Goal: Task Accomplishment & Management: Manage account settings

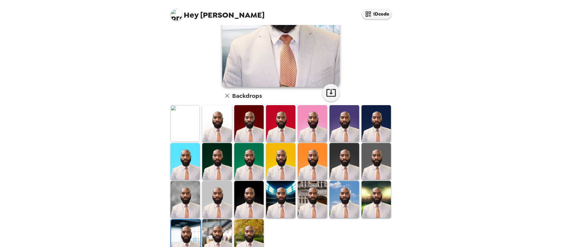
scroll to position [113, 0]
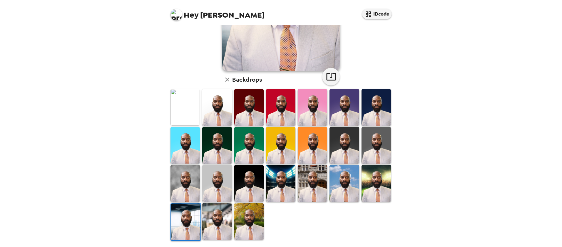
click at [249, 212] on img at bounding box center [248, 221] width 29 height 37
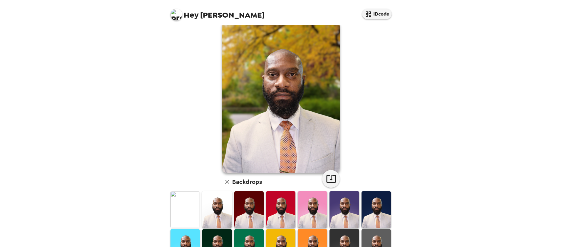
scroll to position [0, 0]
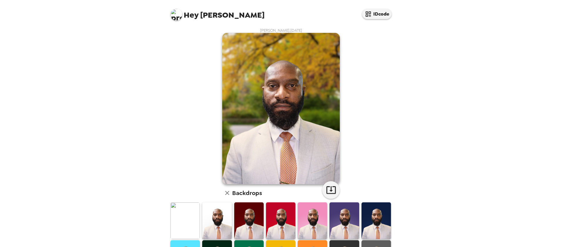
click at [215, 220] on img at bounding box center [216, 220] width 29 height 37
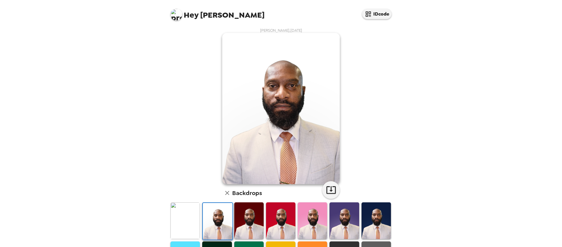
click at [249, 218] on img at bounding box center [248, 220] width 29 height 37
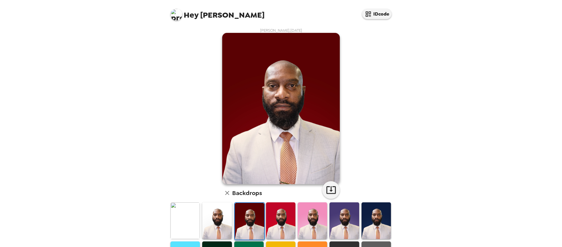
click at [287, 215] on img at bounding box center [280, 220] width 29 height 37
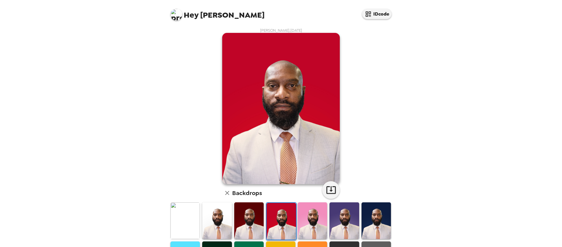
click at [313, 215] on img at bounding box center [312, 220] width 29 height 37
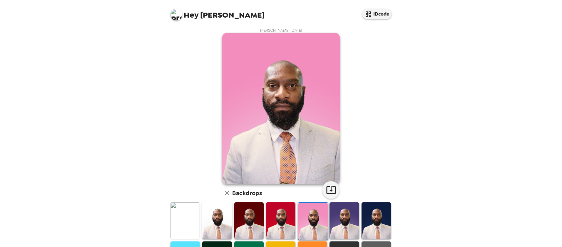
click at [343, 212] on img at bounding box center [343, 220] width 29 height 37
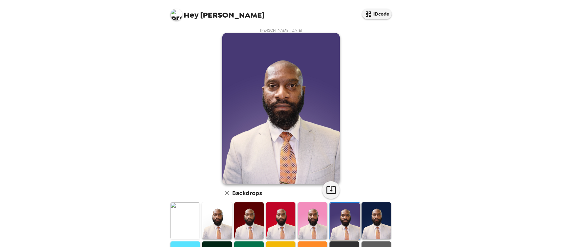
click at [184, 214] on img at bounding box center [184, 220] width 29 height 37
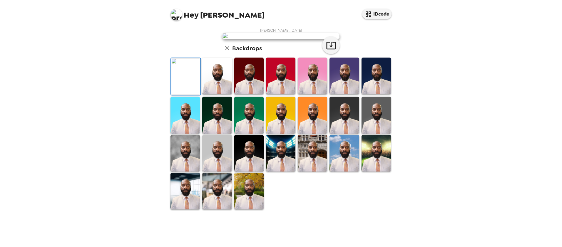
click at [219, 94] on img at bounding box center [216, 76] width 29 height 37
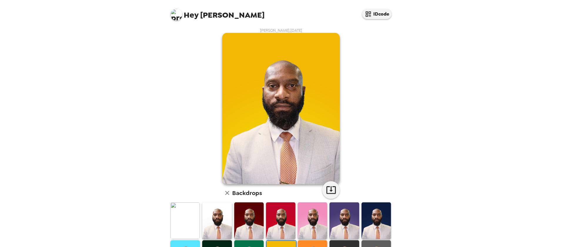
scroll to position [16, 0]
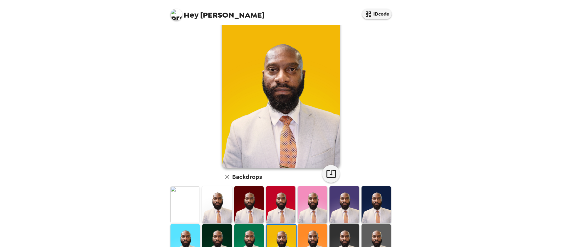
click at [309, 232] on img at bounding box center [312, 242] width 29 height 37
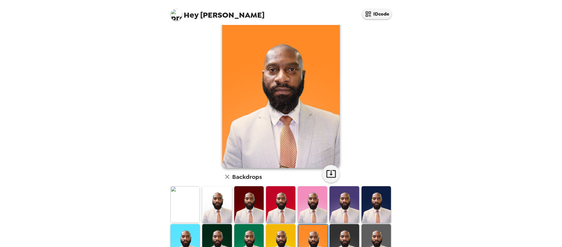
click at [340, 231] on img at bounding box center [343, 242] width 29 height 37
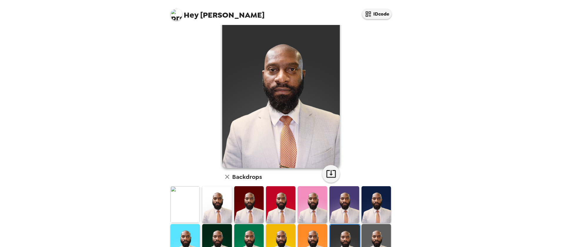
click at [375, 234] on img at bounding box center [375, 242] width 29 height 37
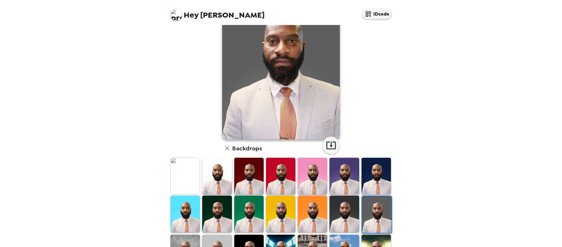
scroll to position [45, 0]
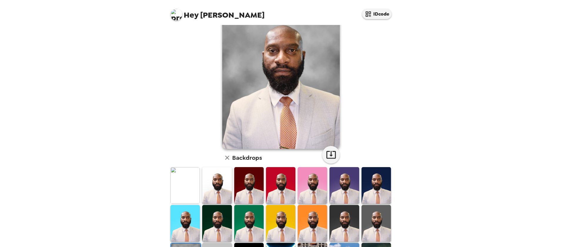
scroll to position [36, 0]
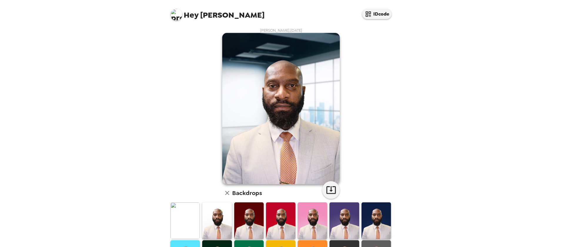
scroll to position [29, 0]
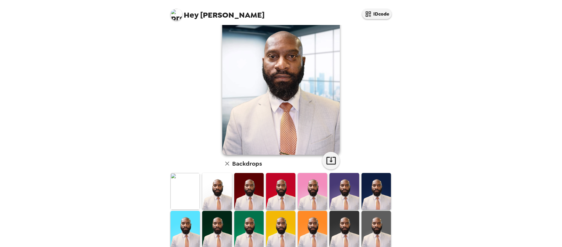
click at [243, 191] on img at bounding box center [248, 191] width 29 height 37
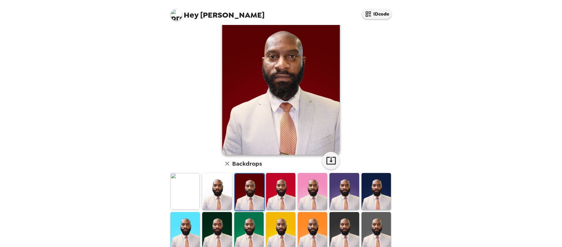
click at [283, 188] on img at bounding box center [280, 191] width 29 height 37
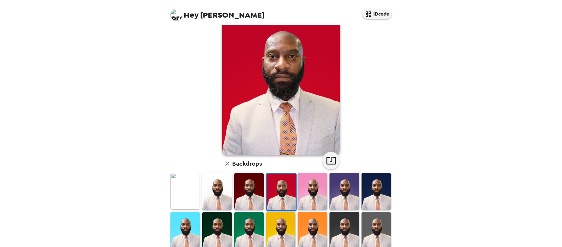
click at [312, 186] on img at bounding box center [312, 191] width 29 height 37
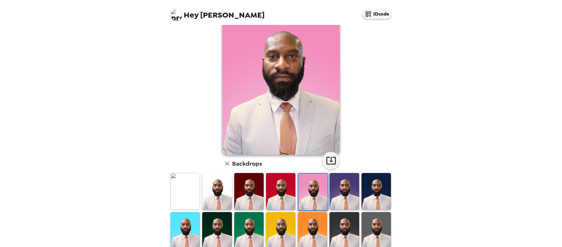
click at [337, 184] on img at bounding box center [343, 191] width 29 height 37
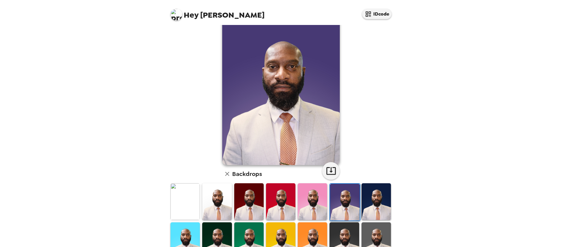
scroll to position [59, 0]
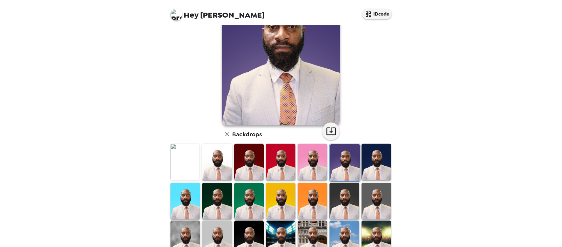
click at [281, 67] on img at bounding box center [281, 49] width 118 height 151
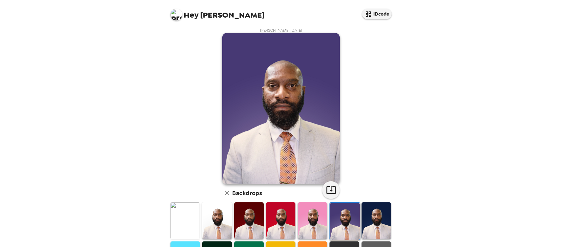
scroll to position [29, 0]
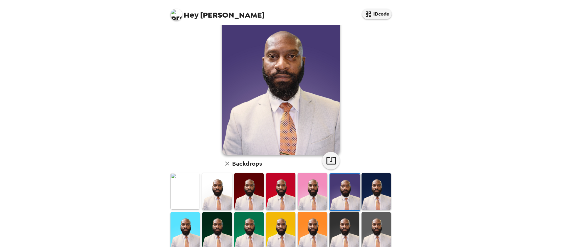
click at [186, 229] on img at bounding box center [184, 230] width 29 height 37
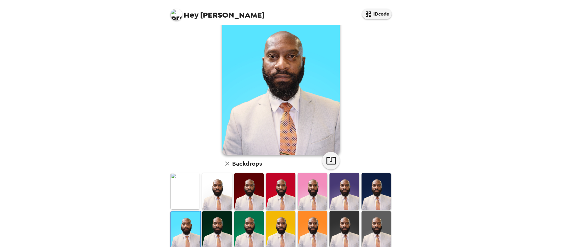
click at [216, 227] on img at bounding box center [216, 229] width 29 height 37
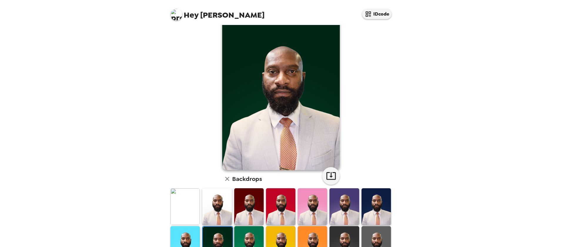
scroll to position [0, 0]
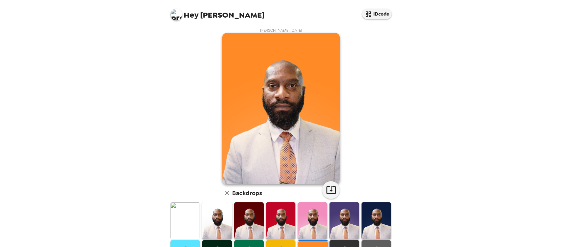
scroll to position [88, 0]
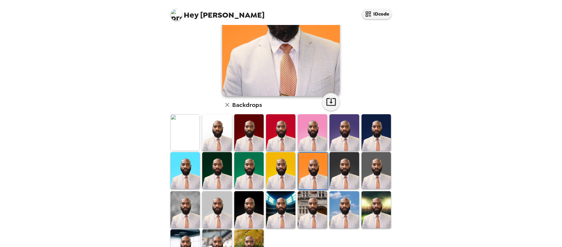
click at [341, 172] on img at bounding box center [343, 170] width 29 height 37
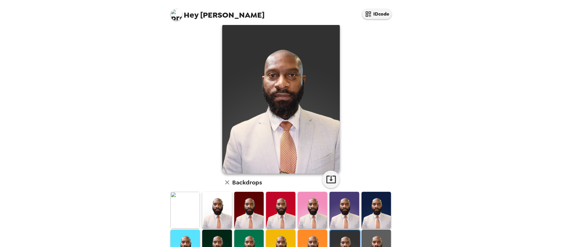
scroll to position [29, 0]
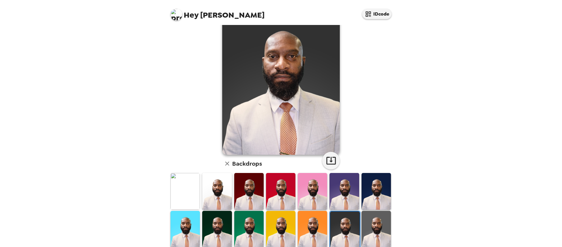
click at [373, 221] on img at bounding box center [375, 229] width 29 height 37
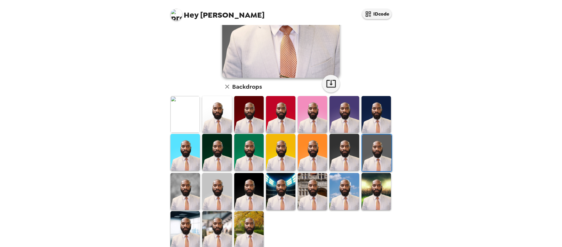
scroll to position [113, 0]
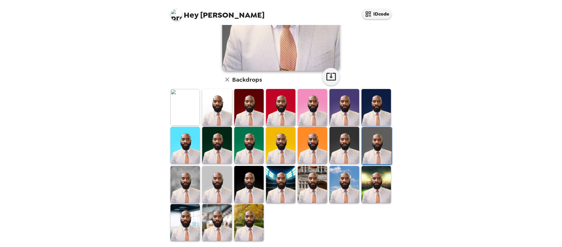
click at [183, 181] on img at bounding box center [184, 184] width 29 height 37
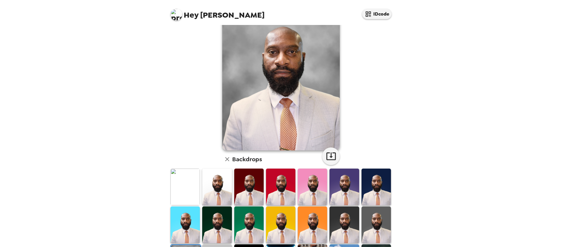
scroll to position [29, 0]
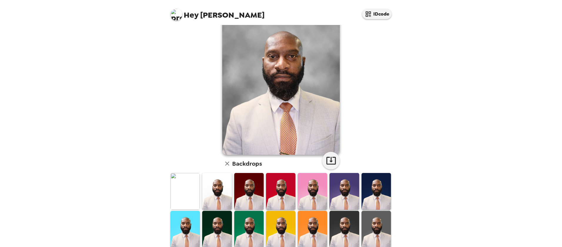
click at [178, 186] on img at bounding box center [184, 191] width 29 height 37
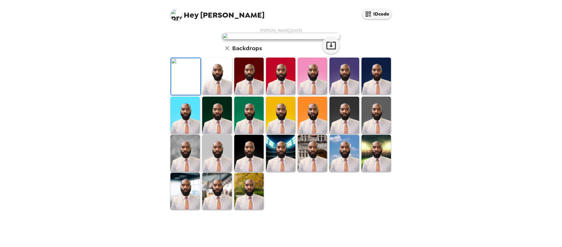
scroll to position [0, 0]
click at [221, 94] on img at bounding box center [216, 76] width 29 height 37
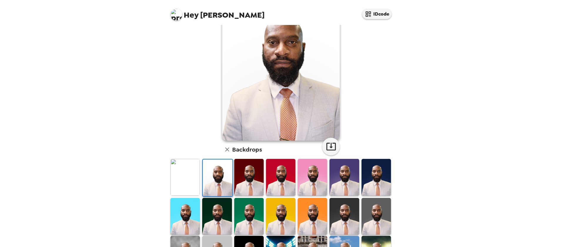
scroll to position [88, 0]
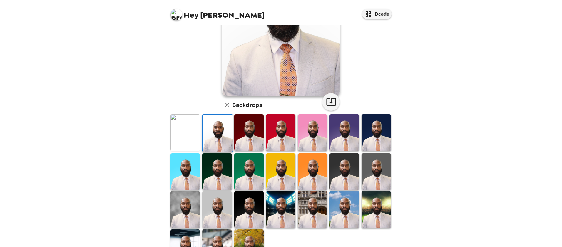
click at [214, 166] on img at bounding box center [216, 171] width 29 height 37
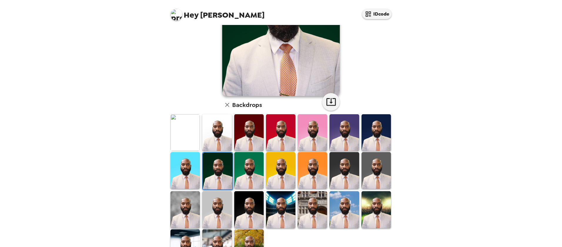
scroll to position [0, 0]
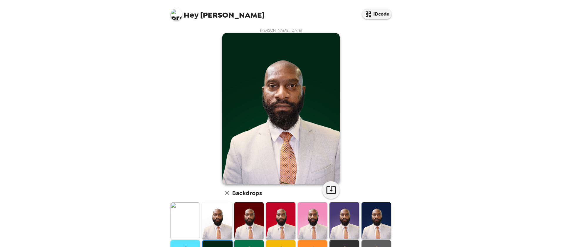
click at [247, 215] on img at bounding box center [248, 220] width 29 height 37
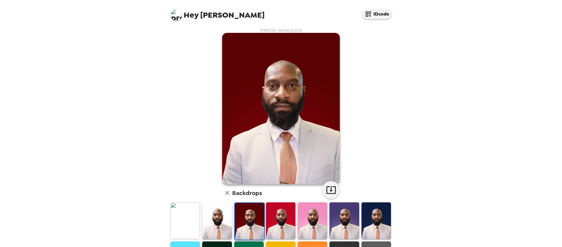
click at [281, 217] on img at bounding box center [280, 220] width 29 height 37
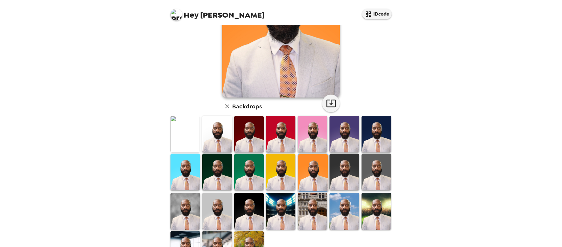
scroll to position [88, 0]
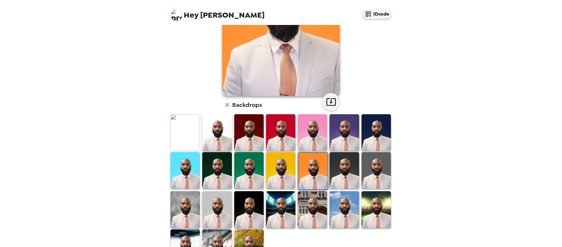
click at [273, 170] on img at bounding box center [280, 170] width 29 height 37
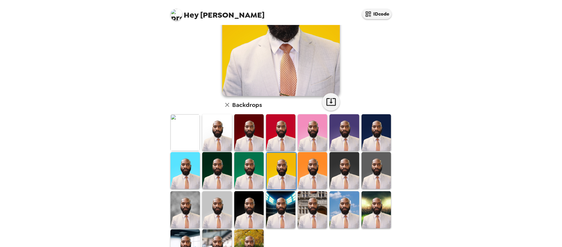
click at [348, 167] on img at bounding box center [343, 170] width 29 height 37
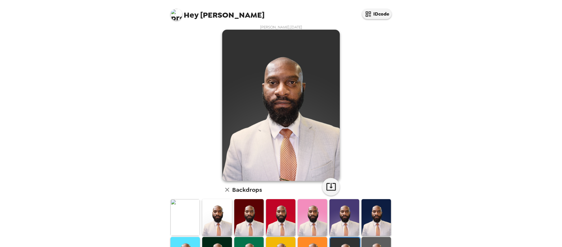
scroll to position [0, 0]
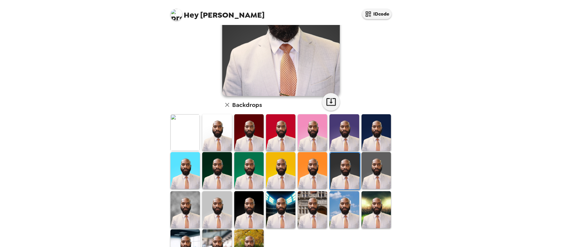
click at [373, 167] on img at bounding box center [375, 170] width 29 height 37
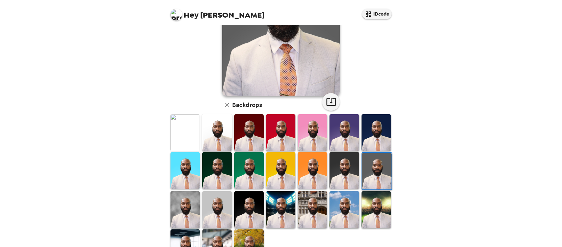
scroll to position [113, 0]
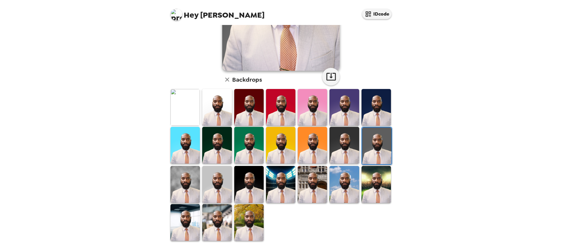
click at [246, 182] on img at bounding box center [248, 184] width 29 height 37
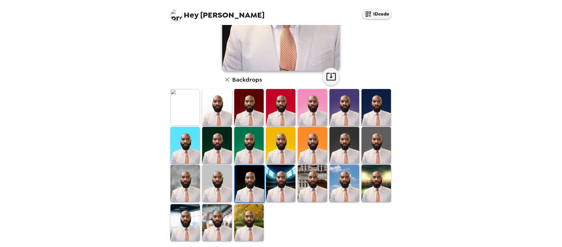
click at [187, 184] on img at bounding box center [184, 183] width 29 height 37
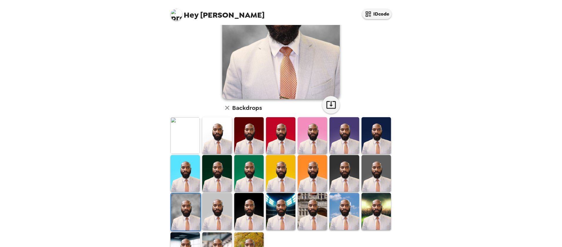
scroll to position [88, 0]
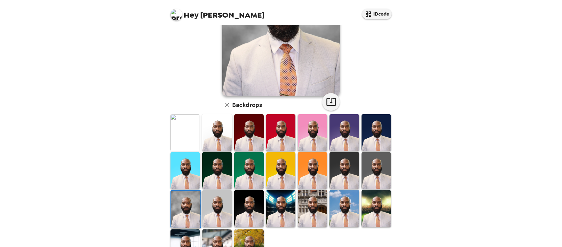
drag, startPoint x: 343, startPoint y: 205, endPoint x: 346, endPoint y: 192, distance: 13.5
click at [343, 205] on img at bounding box center [343, 208] width 29 height 37
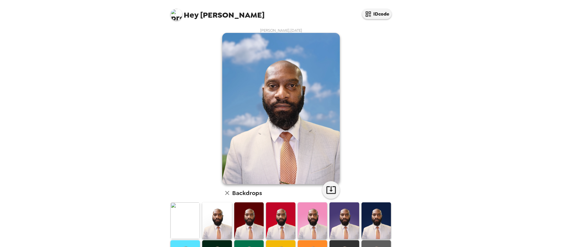
scroll to position [113, 0]
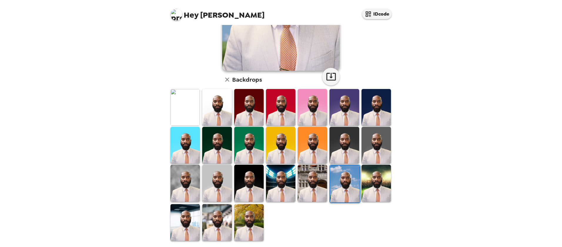
drag, startPoint x: 191, startPoint y: 218, endPoint x: 316, endPoint y: 139, distance: 147.9
click at [191, 218] on img at bounding box center [184, 222] width 29 height 37
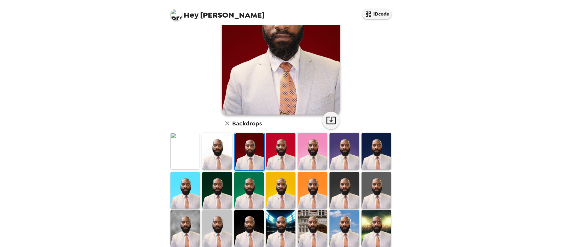
scroll to position [113, 0]
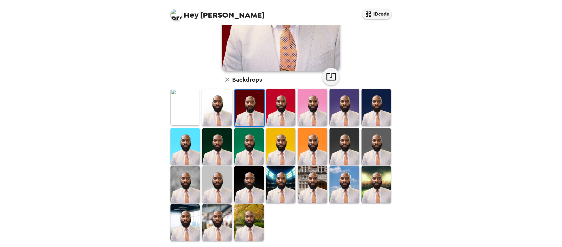
drag, startPoint x: 190, startPoint y: 224, endPoint x: 241, endPoint y: 153, distance: 88.2
click at [190, 224] on img at bounding box center [184, 222] width 29 height 37
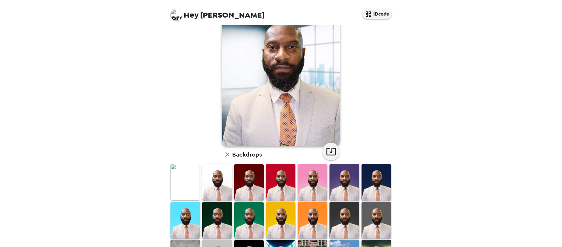
scroll to position [29, 0]
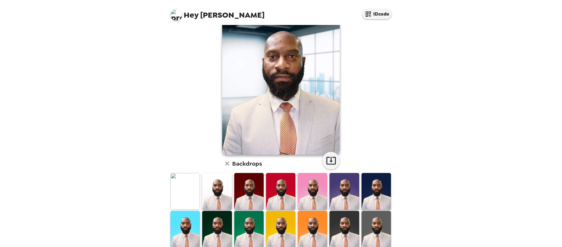
click at [254, 182] on img at bounding box center [248, 191] width 29 height 37
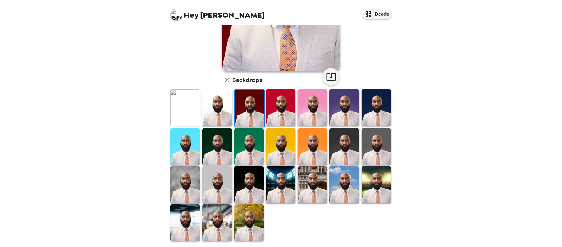
scroll to position [113, 0]
click at [328, 77] on icon "button" at bounding box center [330, 77] width 9 height 8
click at [521, 124] on div "Hey [PERSON_NAME] IDcode [PERSON_NAME] , [DATE] Backdrops" at bounding box center [281, 123] width 562 height 247
